Goal: Task Accomplishment & Management: Manage account settings

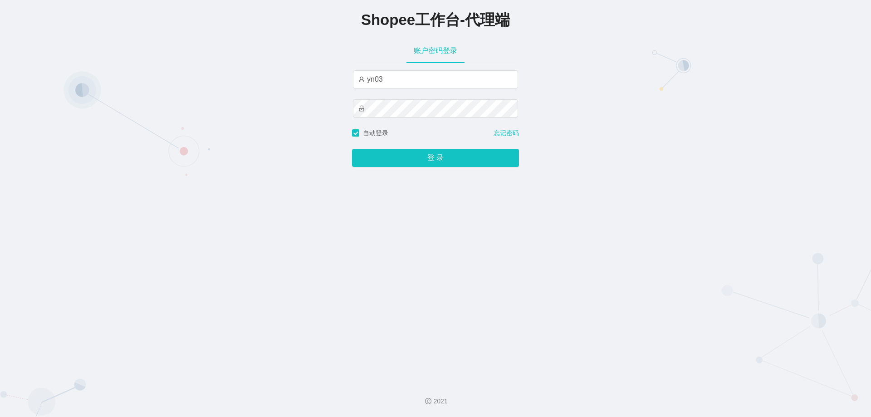
type input "yn03"
click at [352, 149] on button "登 录" at bounding box center [435, 158] width 167 height 18
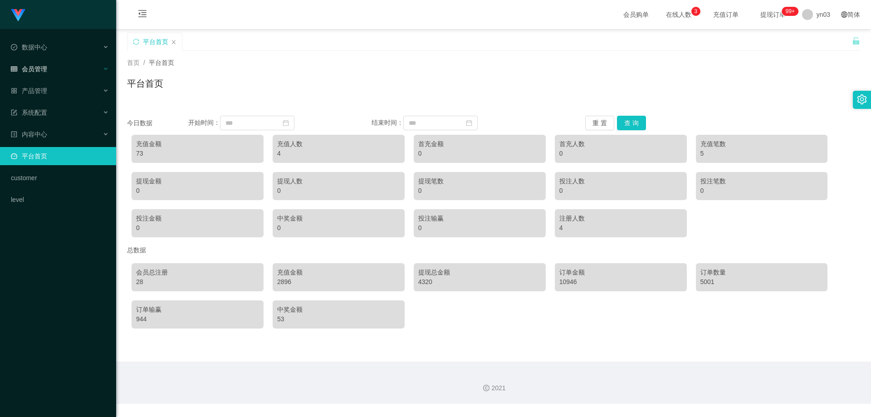
click at [50, 78] on div "会员管理" at bounding box center [58, 69] width 116 height 18
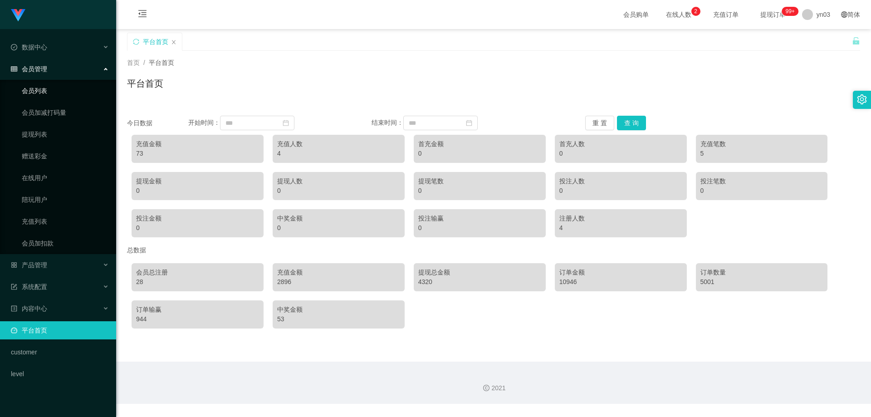
click at [68, 94] on link "会员列表" at bounding box center [65, 91] width 87 height 18
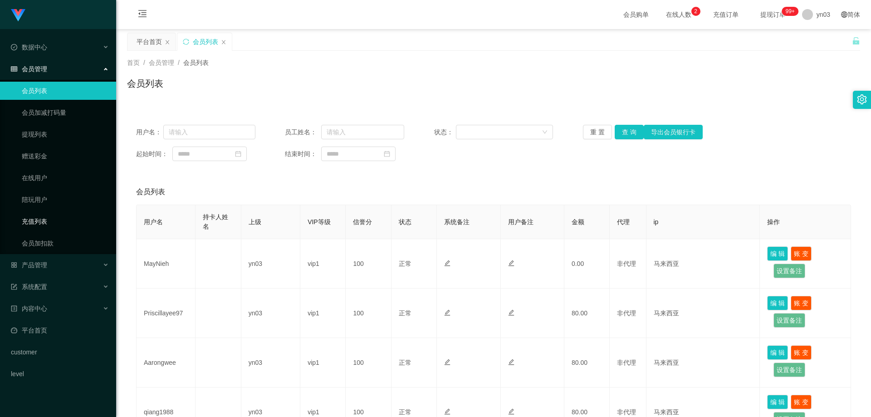
click at [57, 219] on link "充值列表" at bounding box center [65, 221] width 87 height 18
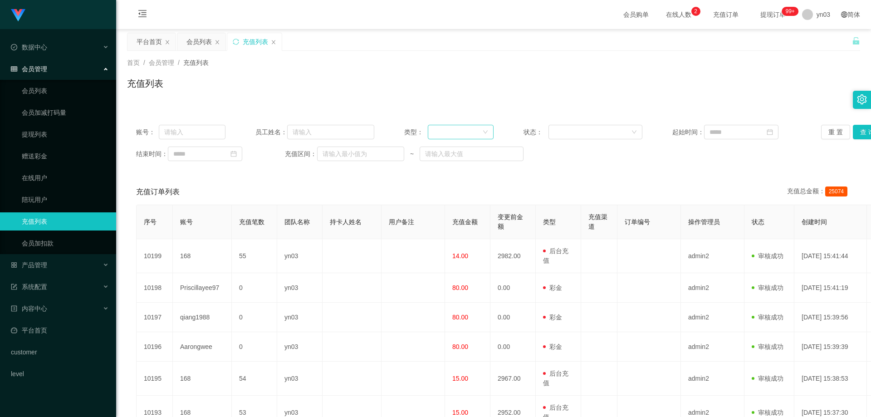
click at [459, 137] on div at bounding box center [457, 132] width 49 height 14
click at [465, 154] on li "后台充值" at bounding box center [458, 150] width 65 height 15
click at [858, 133] on button "查 询" at bounding box center [867, 132] width 29 height 15
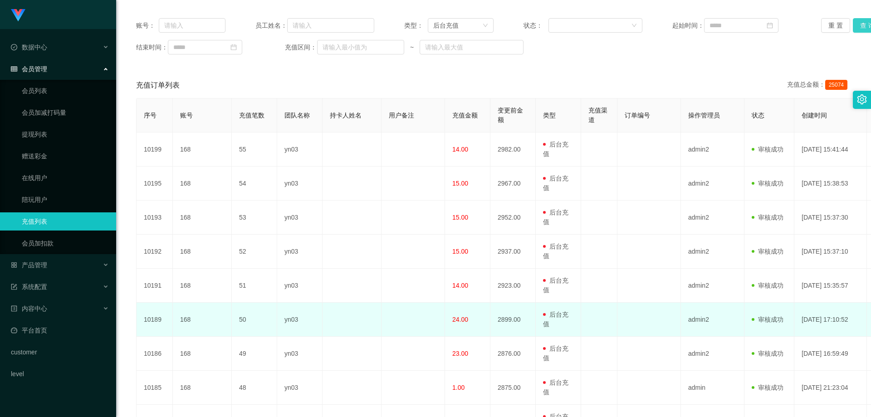
scroll to position [91, 0]
